Goal: Task Accomplishment & Management: Use online tool/utility

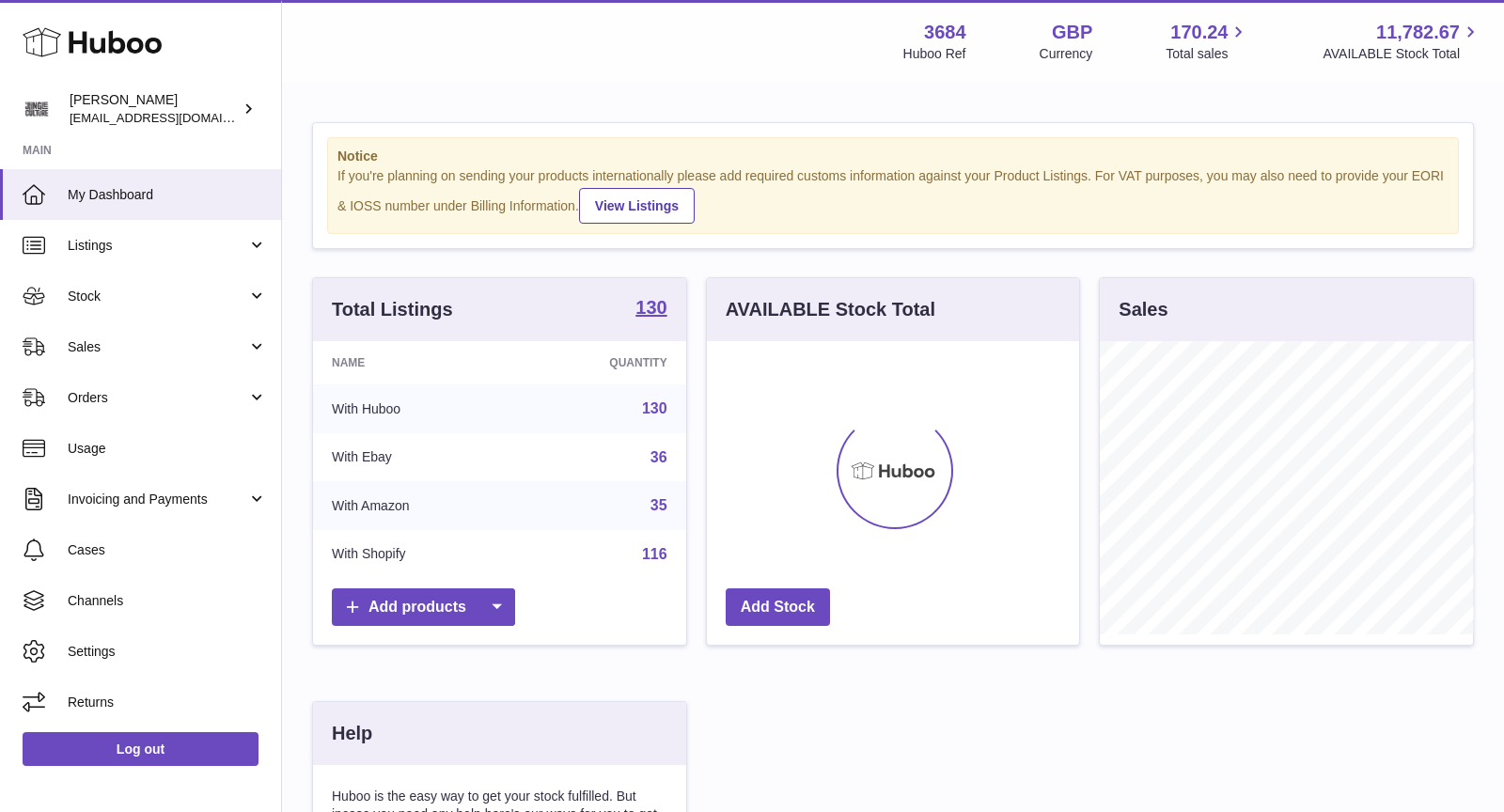
scroll to position [292, 373]
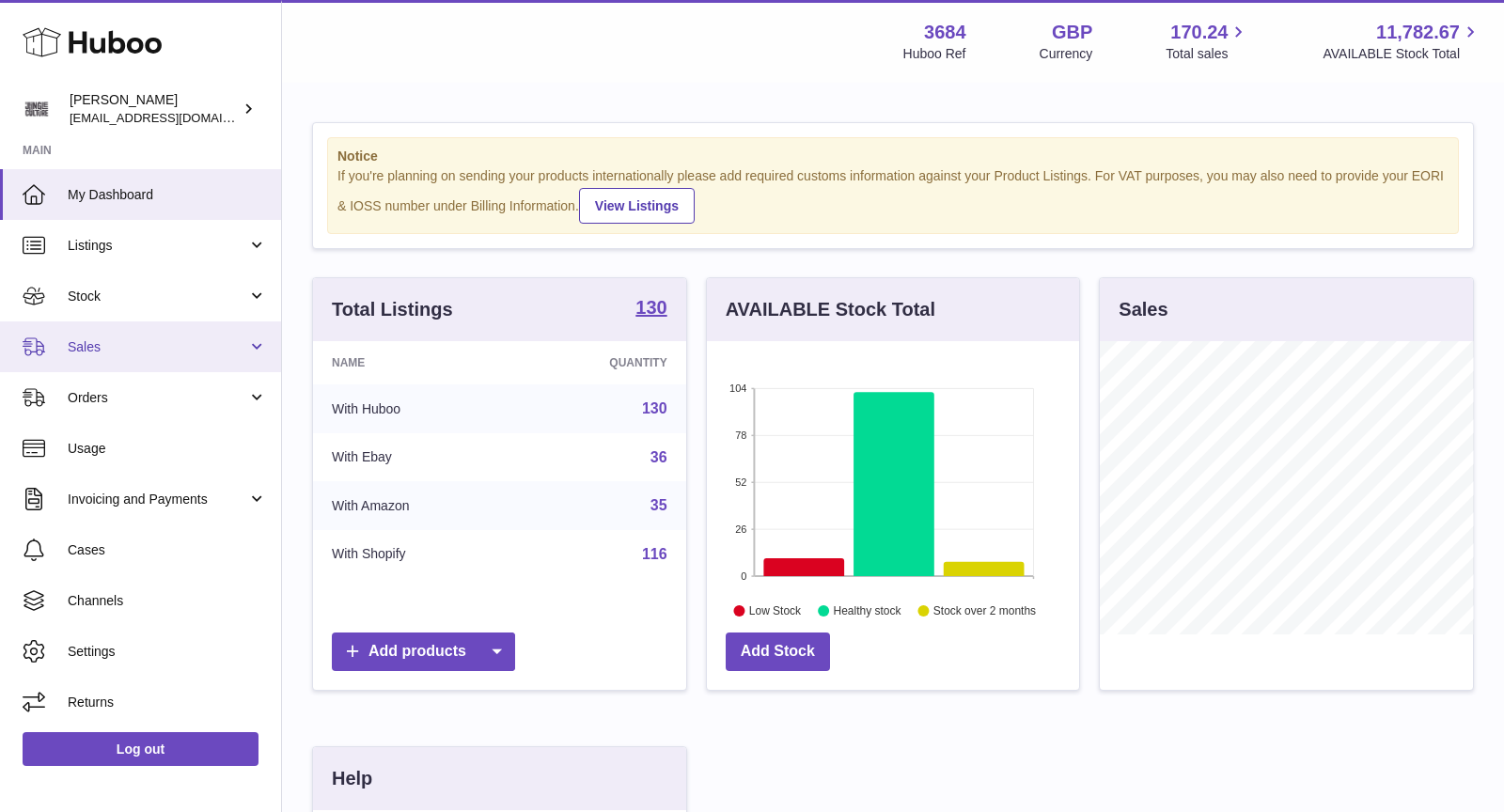
click at [124, 351] on span "Sales" at bounding box center [157, 347] width 179 height 18
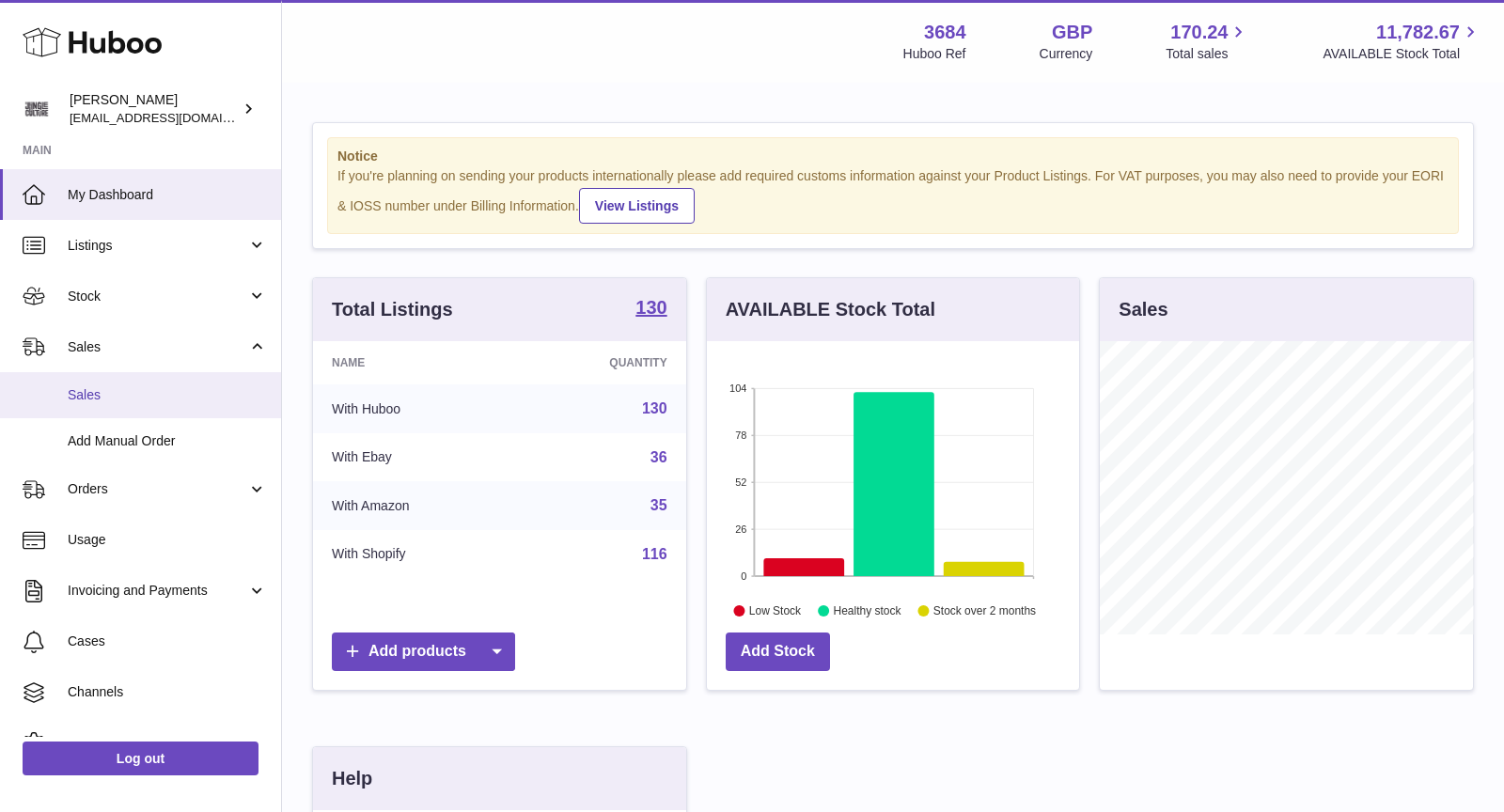
click at [127, 399] on span "Sales" at bounding box center [167, 396] width 199 height 18
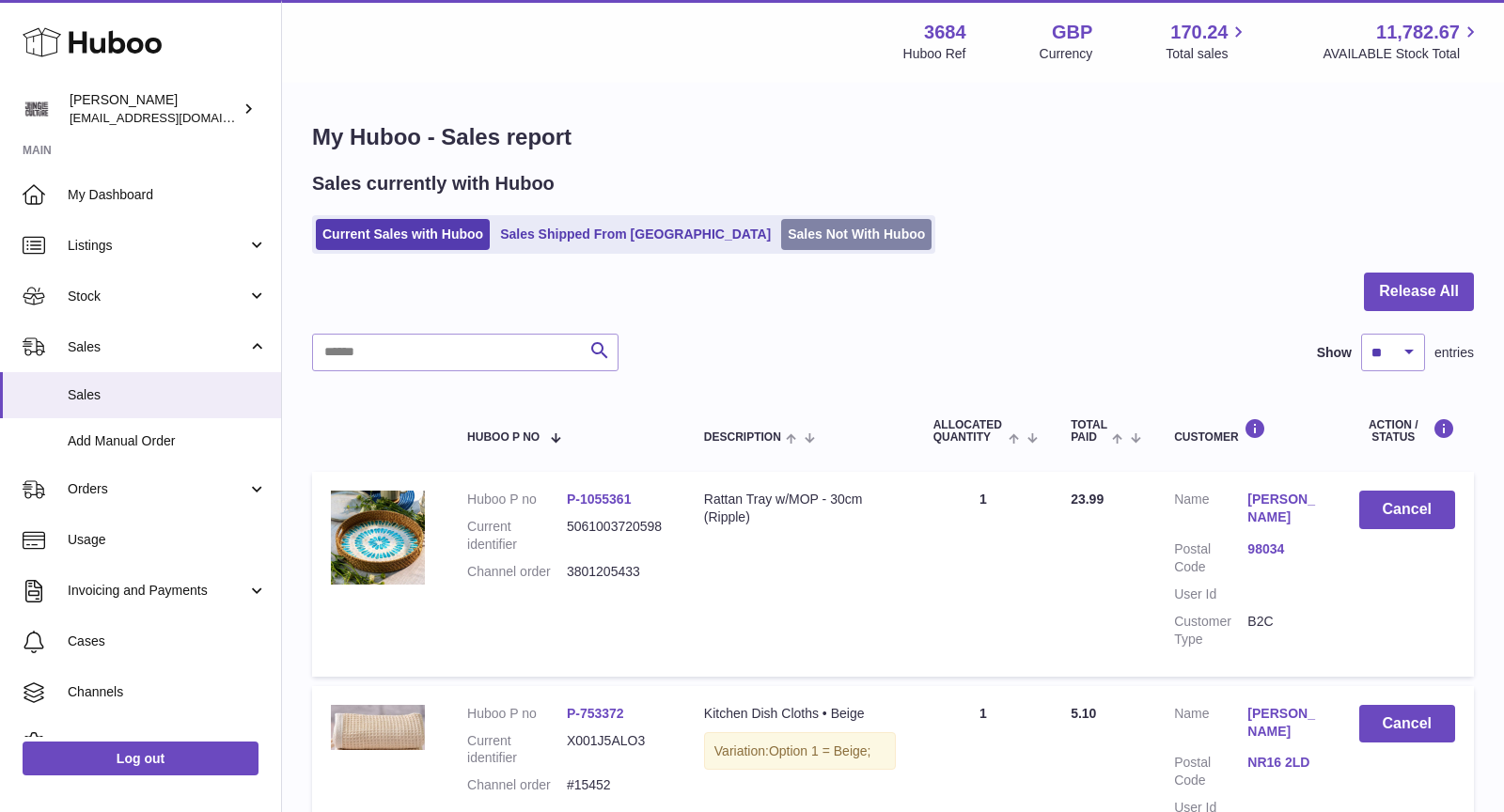
click at [781, 225] on link "Sales Not With Huboo" at bounding box center [856, 234] width 150 height 31
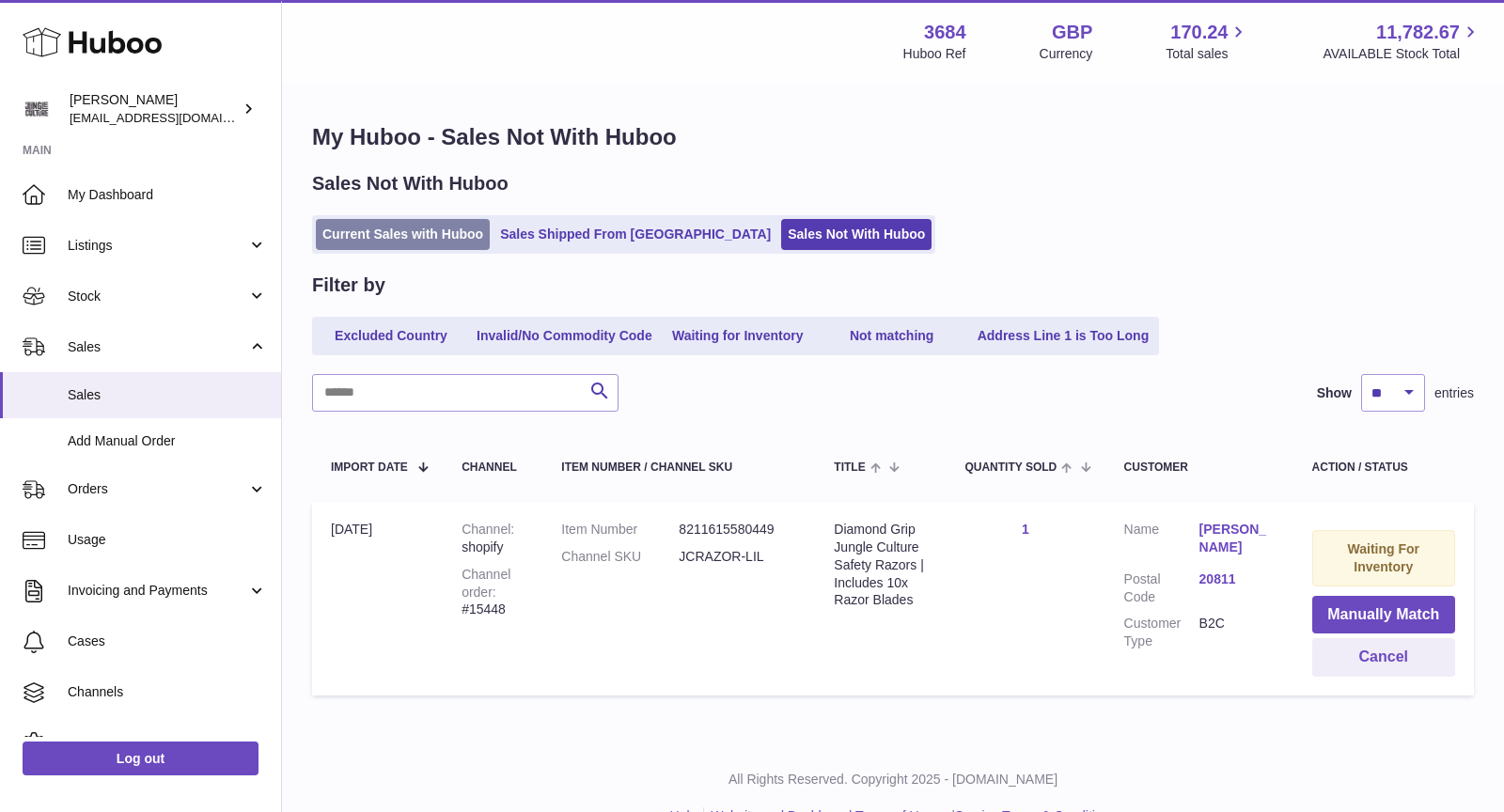
click at [398, 239] on link "Current Sales with Huboo" at bounding box center [403, 234] width 173 height 31
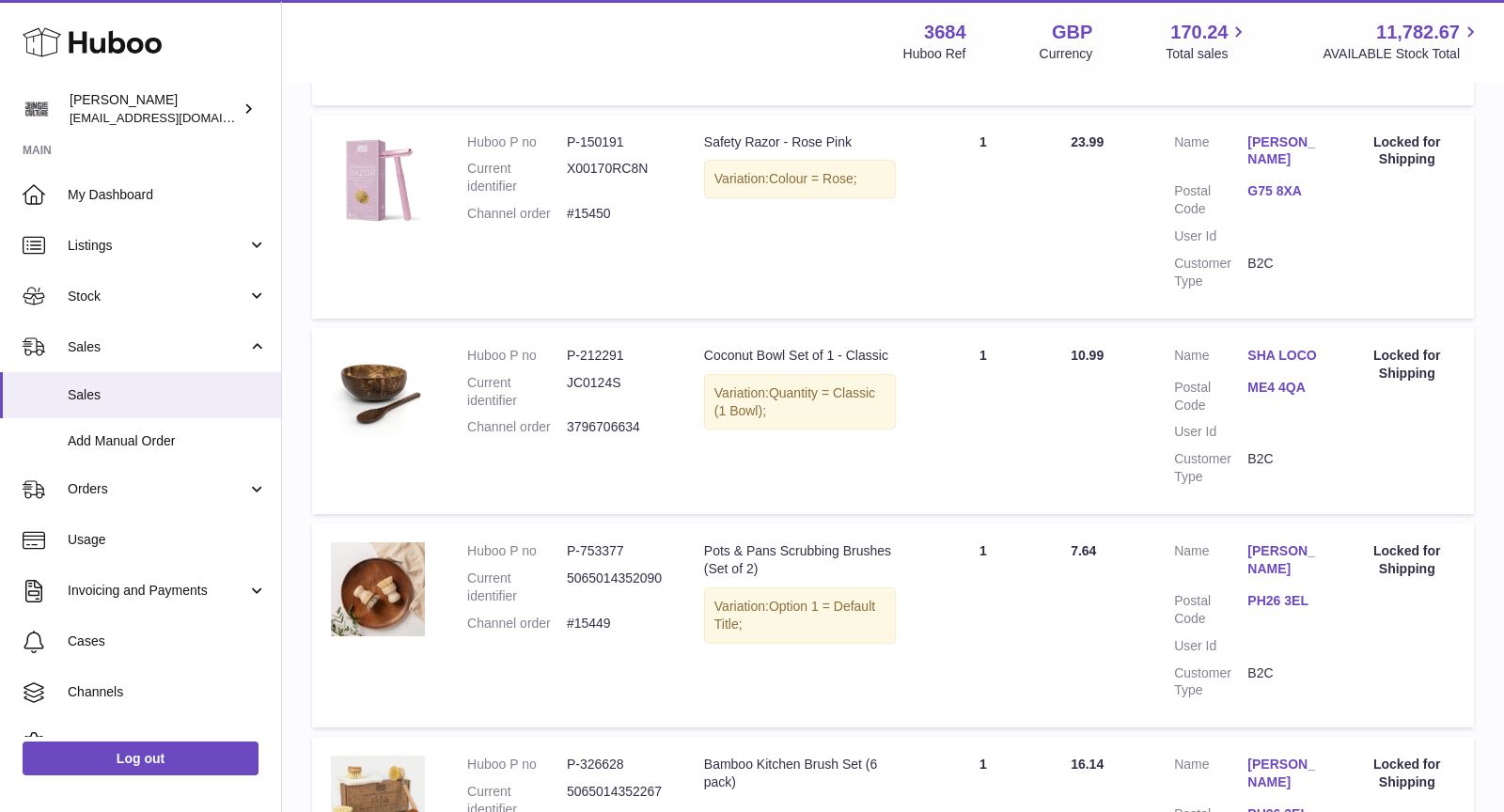
scroll to position [1955, 0]
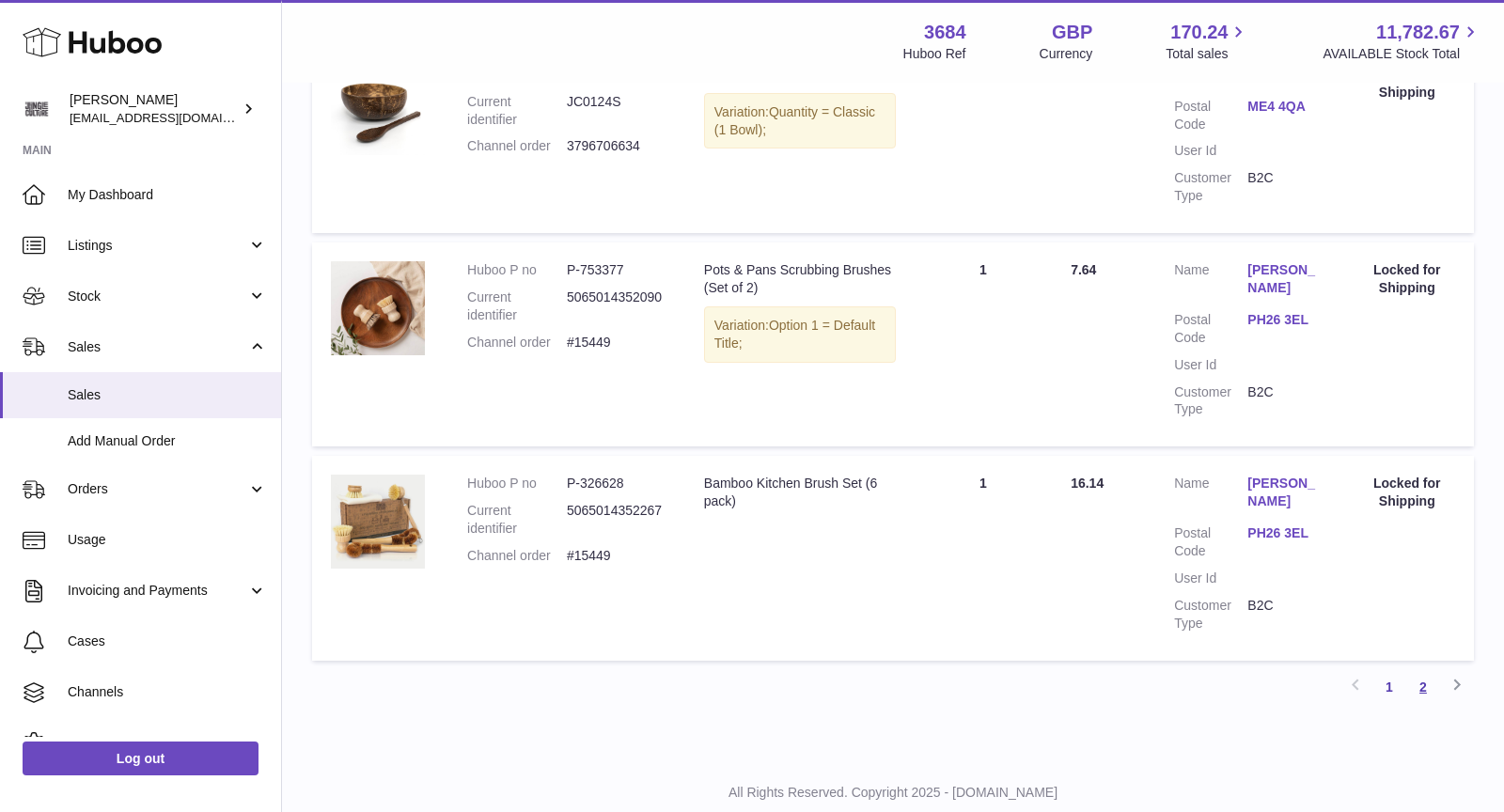
click at [1427, 670] on link "2" at bounding box center [1423, 686] width 34 height 34
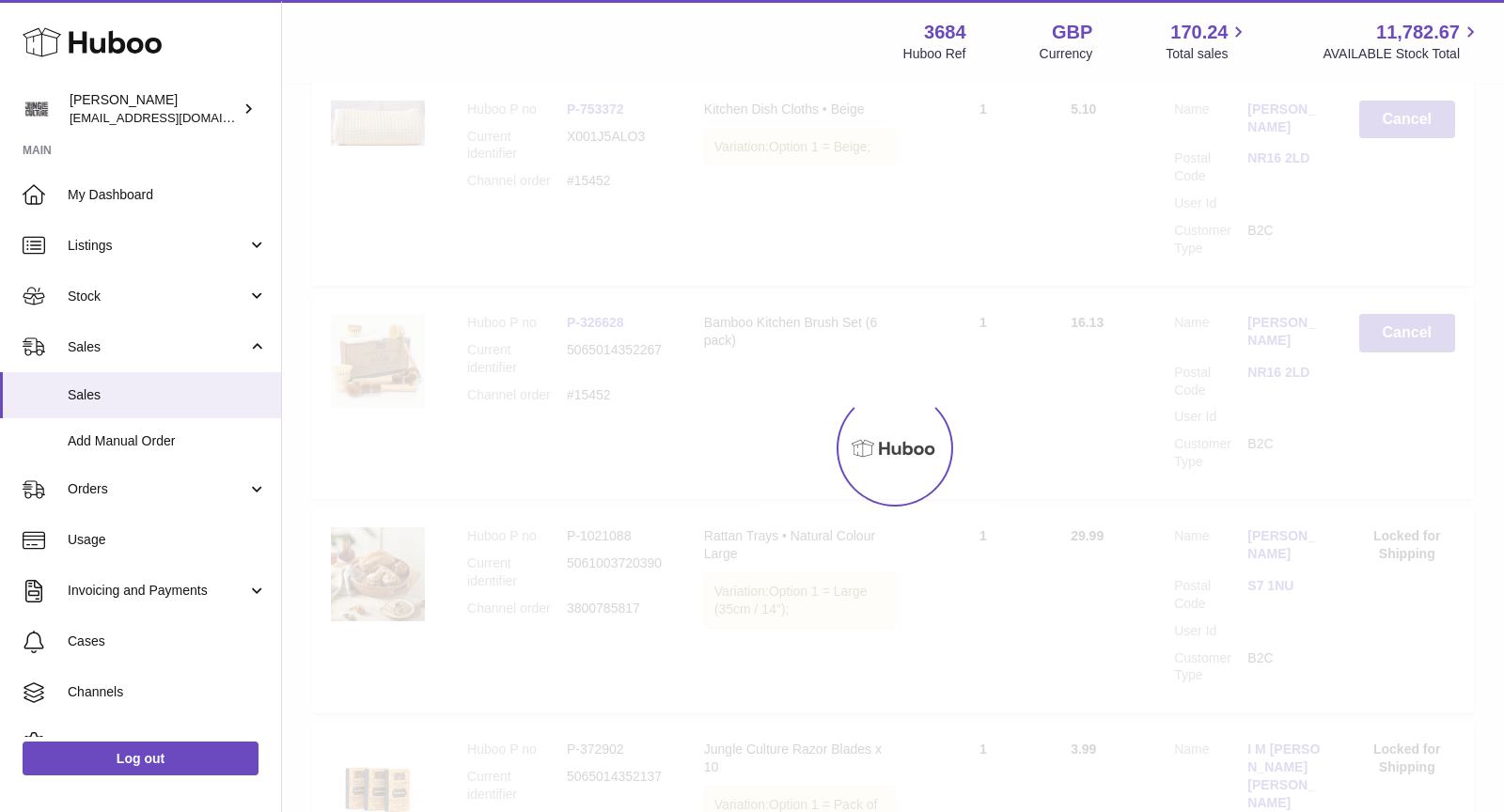
scroll to position [85, 0]
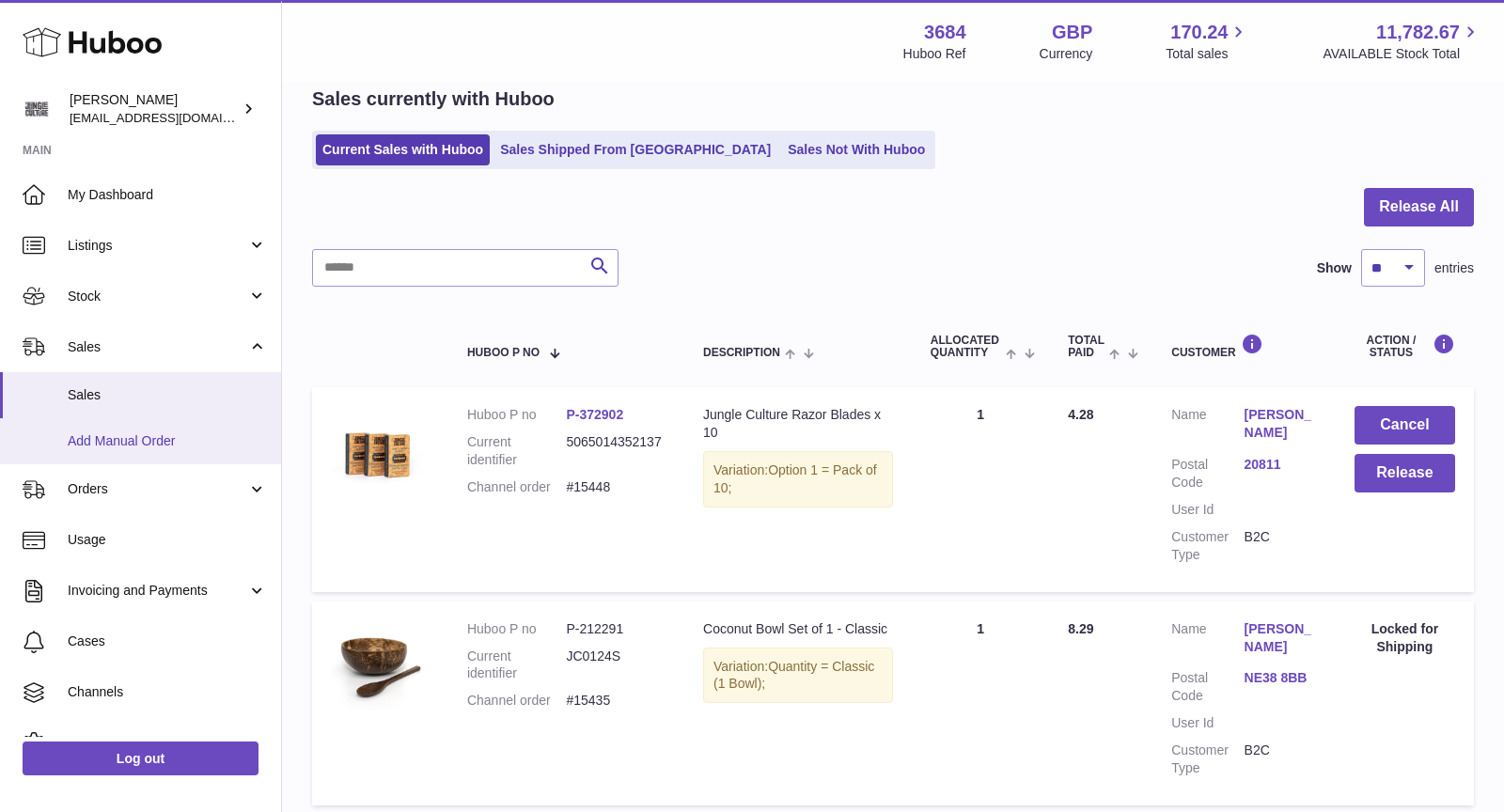
click at [127, 445] on span "Add Manual Order" at bounding box center [167, 441] width 199 height 18
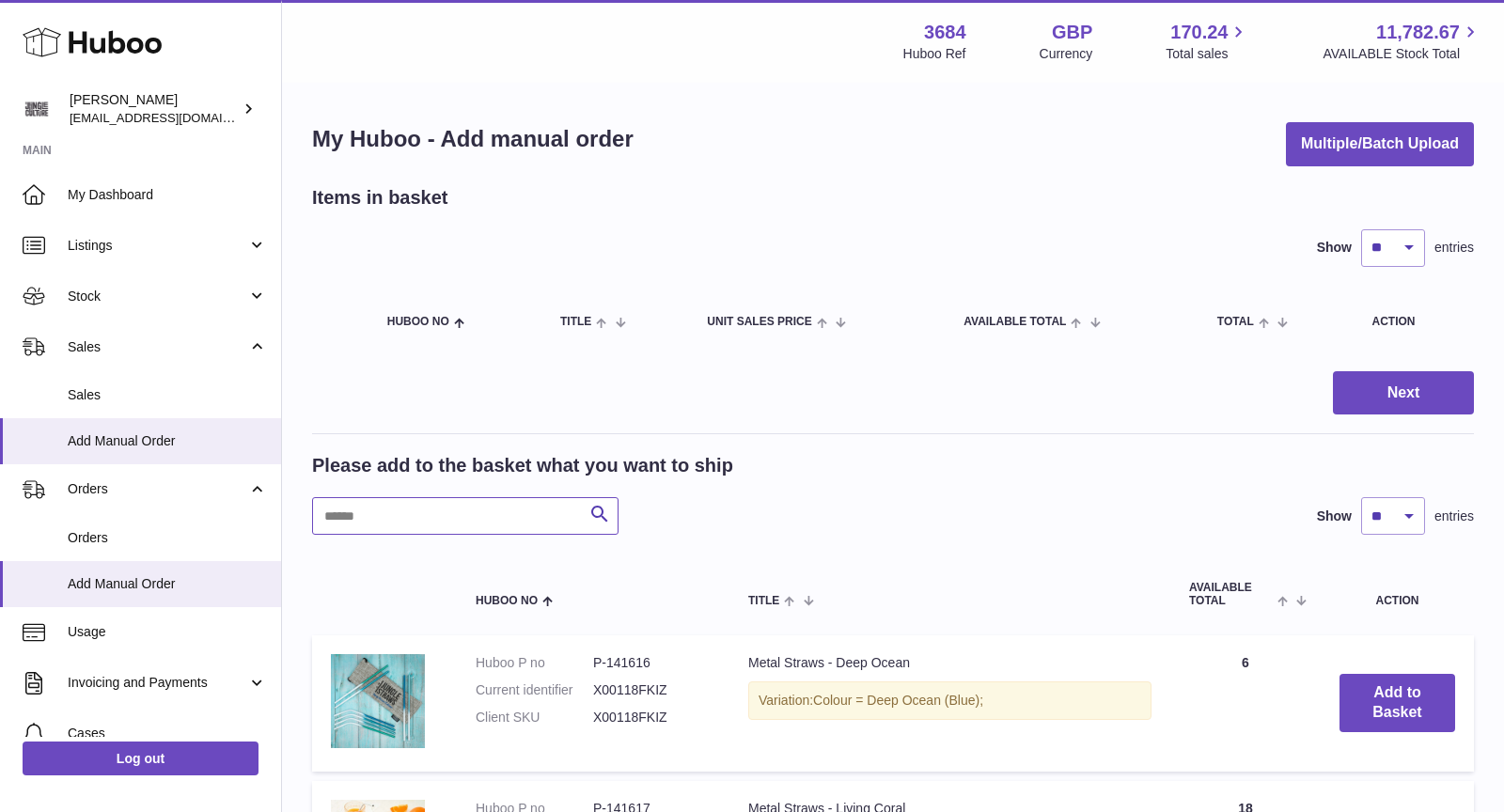
click at [458, 517] on input "text" at bounding box center [464, 516] width 306 height 38
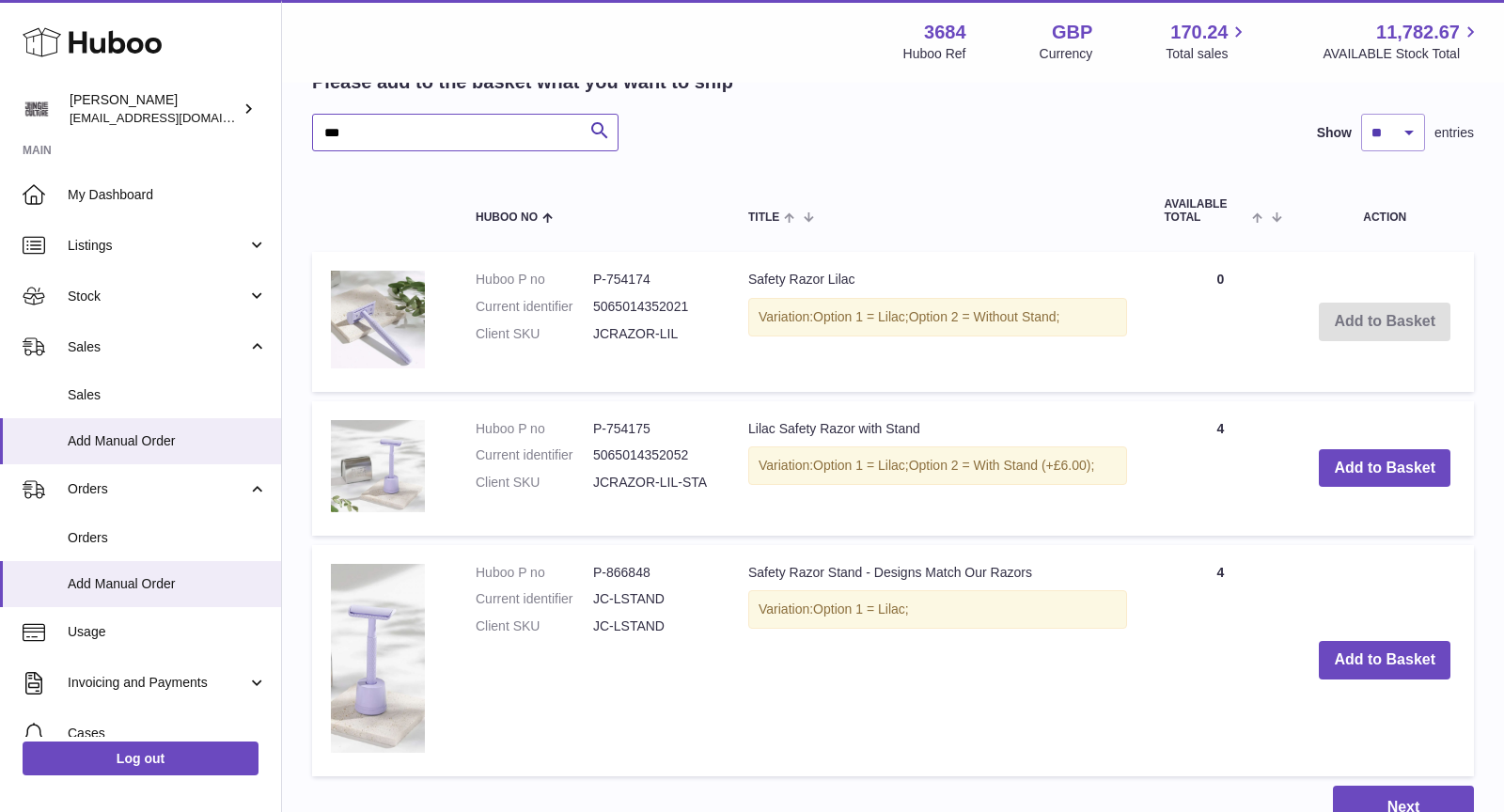
scroll to position [388, 0]
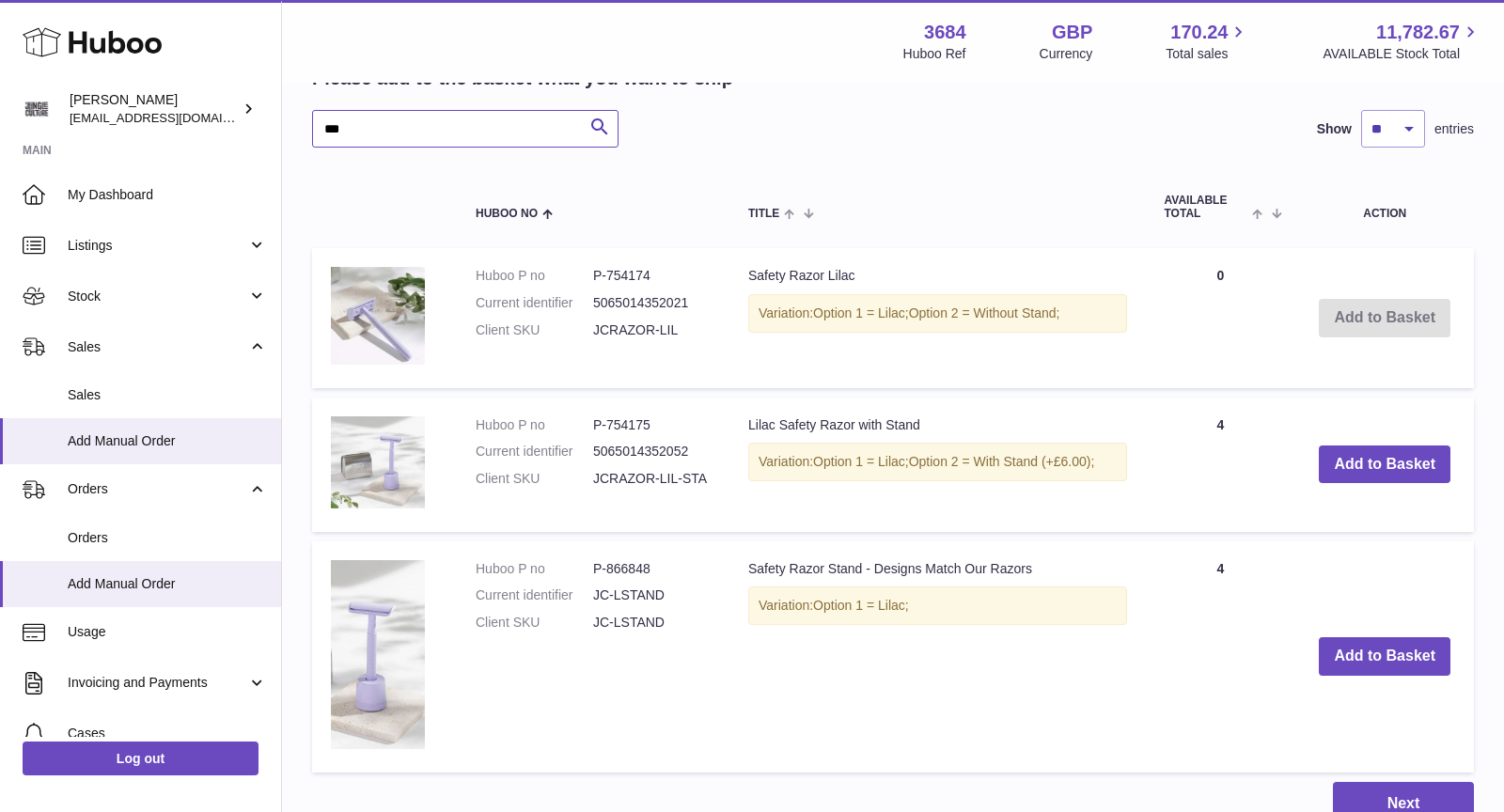
type input "***"
drag, startPoint x: 712, startPoint y: 476, endPoint x: 595, endPoint y: 476, distance: 117.0
click at [595, 476] on td "Huboo P no P-754175 Current identifier 5065014352052 Client SKU JCRAZOR-LIL-STA" at bounding box center [592, 464] width 272 height 135
copy dd "JCRAZOR-LIL-STA"
